Goal: Check status: Check status

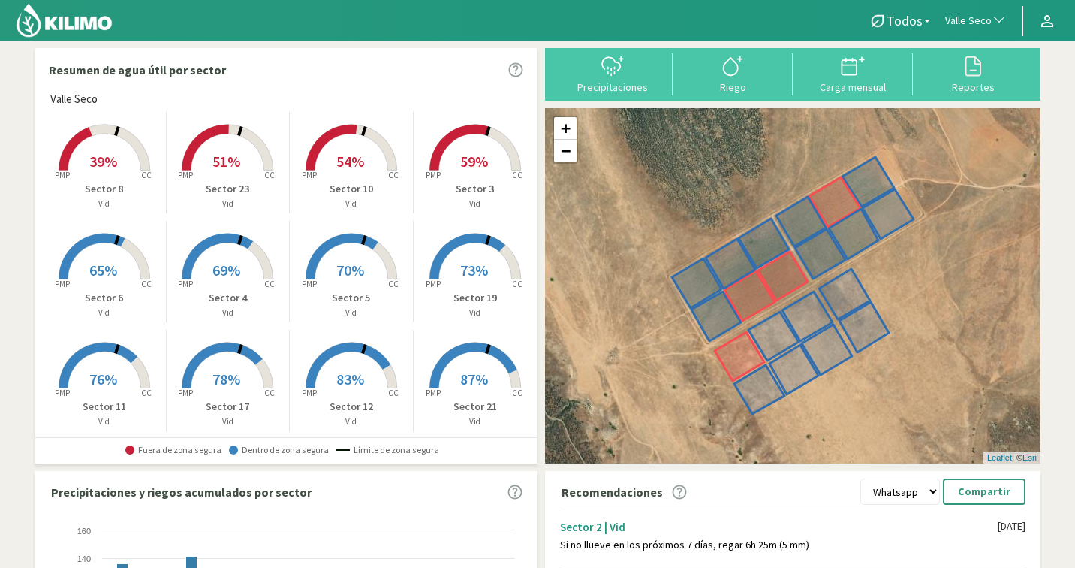
click at [961, 17] on span "Valle Seco" at bounding box center [968, 21] width 47 height 15
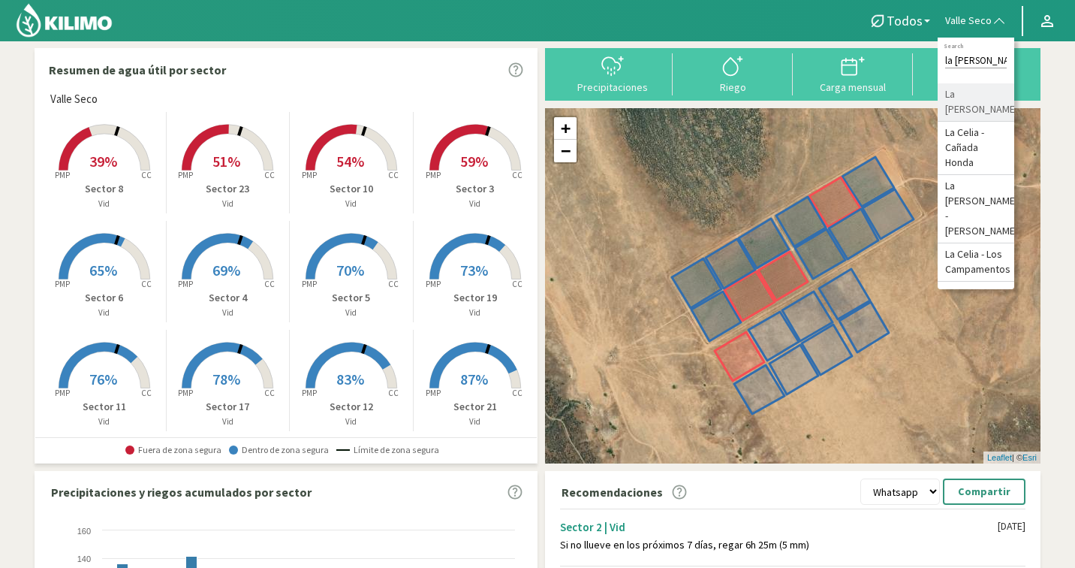
type input "la [PERSON_NAME]"
click at [986, 95] on li "La [PERSON_NAME]" at bounding box center [976, 102] width 77 height 38
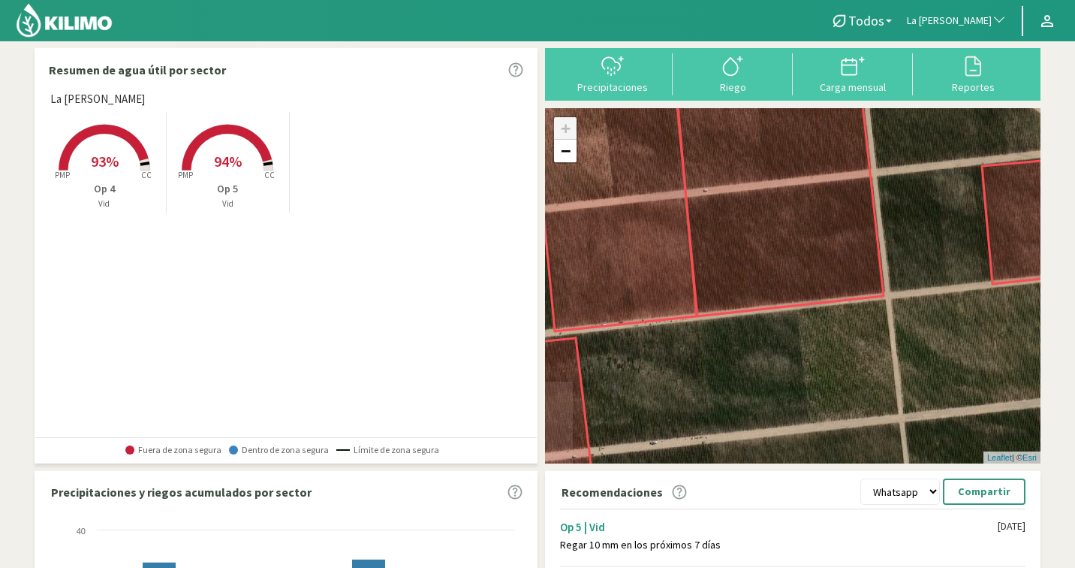
click at [230, 159] on span "94%" at bounding box center [228, 161] width 28 height 19
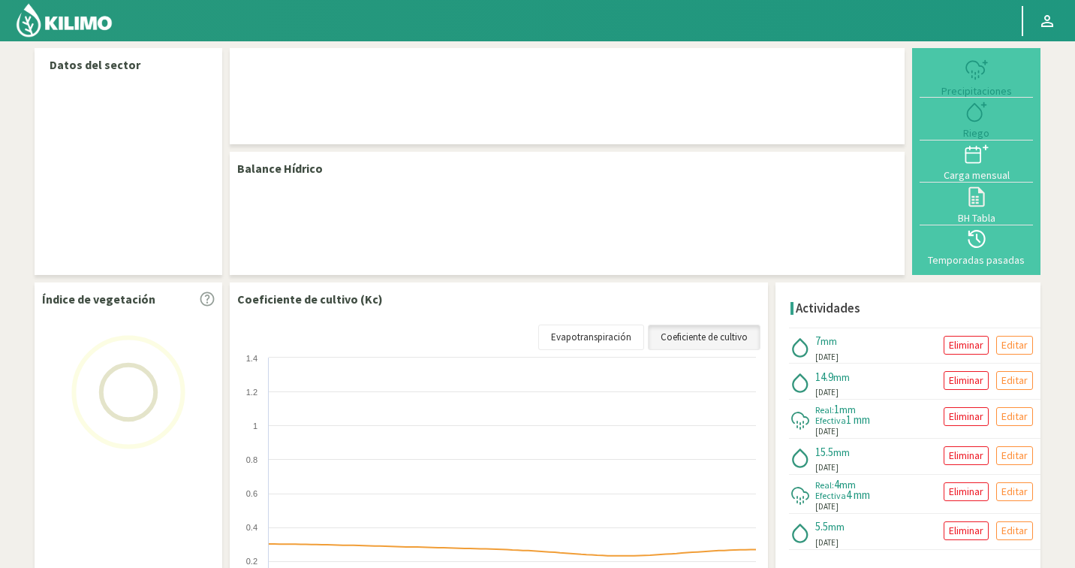
select select "145: Object"
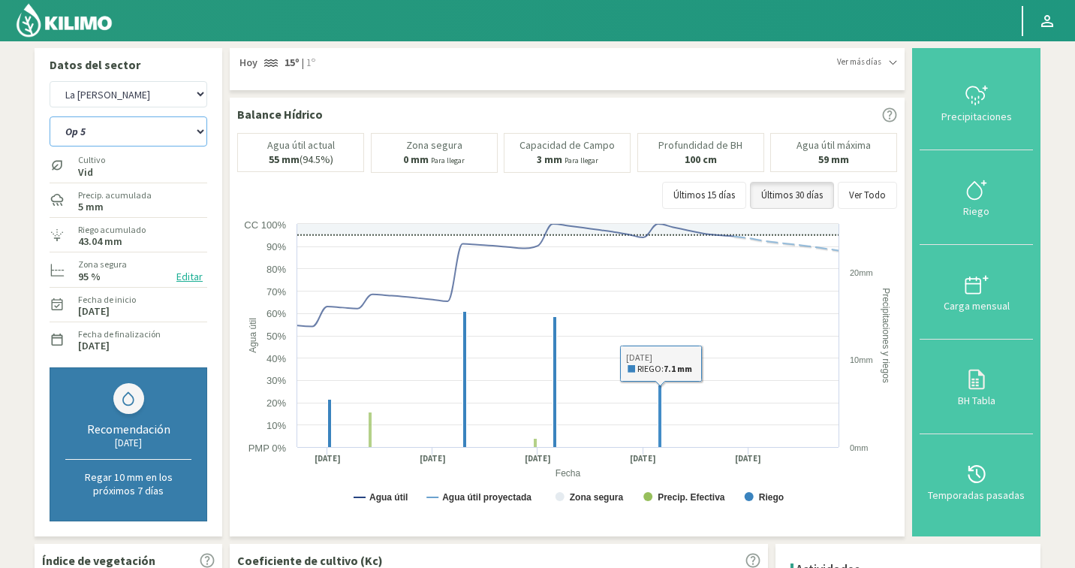
click at [161, 144] on select "Op 4 Op 5" at bounding box center [129, 131] width 158 height 30
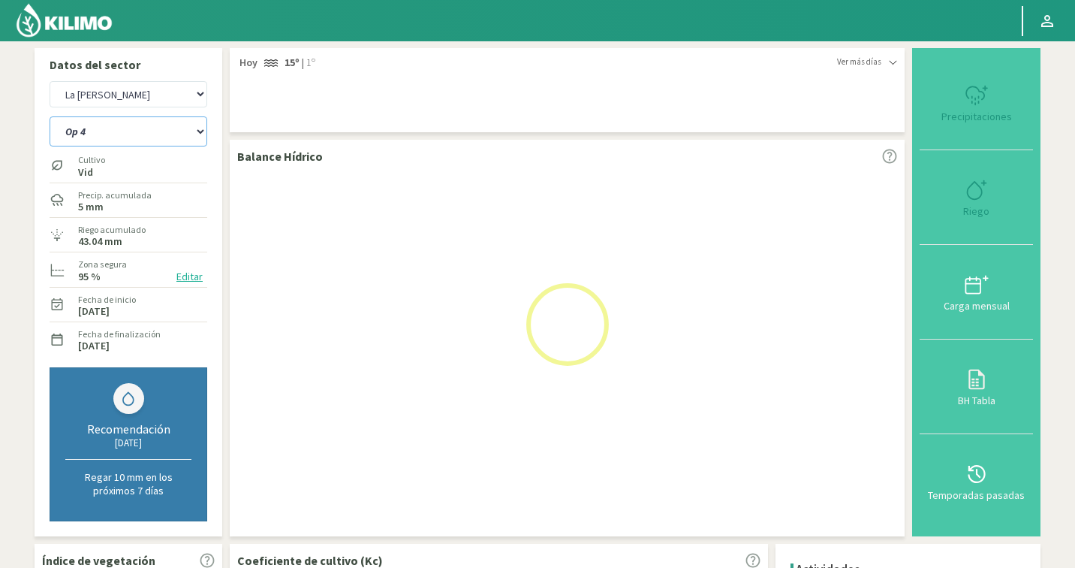
select select "1: Object"
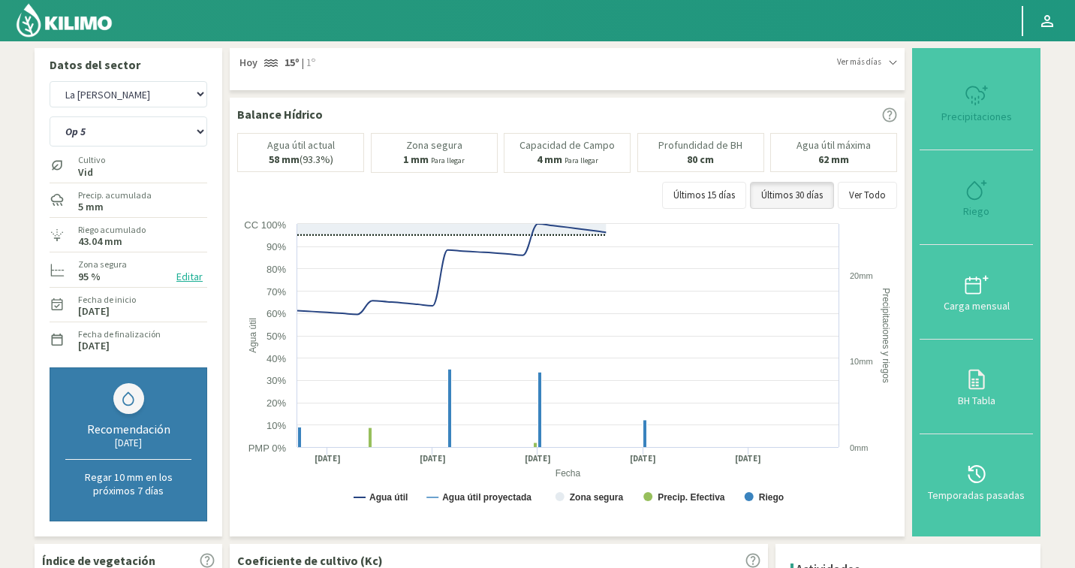
select select "431: Object"
select select "2: Object"
